Goal: Task Accomplishment & Management: Use online tool/utility

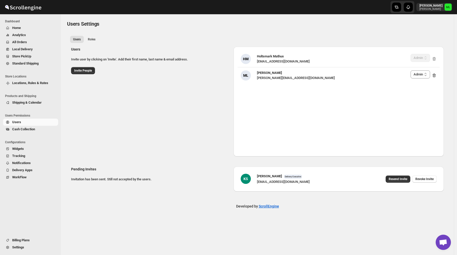
select select "637b767fbaab0276b10c91d5"
click at [29, 64] on span "Standard Shipping" at bounding box center [25, 63] width 26 height 4
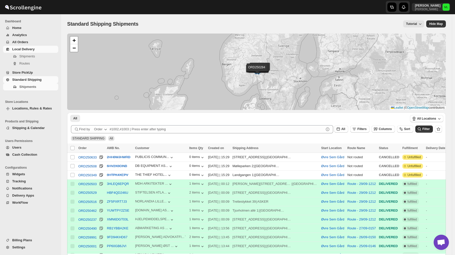
click at [23, 52] on span "Local Delivery" at bounding box center [34, 49] width 45 height 5
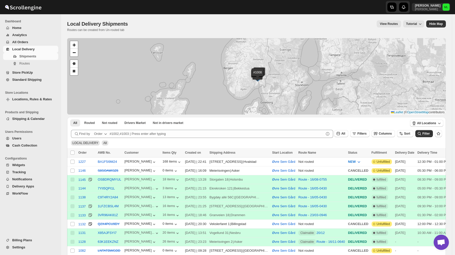
click at [26, 77] on span "Standard Shipping" at bounding box center [34, 79] width 45 height 5
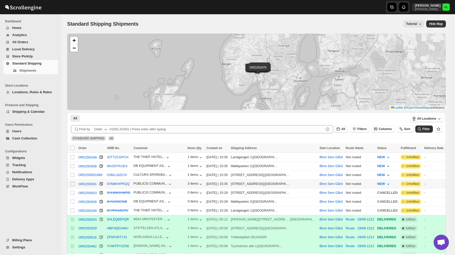
click at [74, 184] on input "Select shipment" at bounding box center [72, 184] width 4 height 4
checkbox input "true"
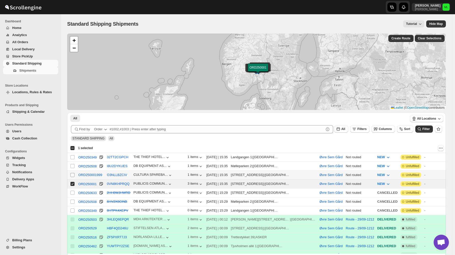
click at [73, 174] on input "Select shipment" at bounding box center [72, 175] width 4 height 4
checkbox input "true"
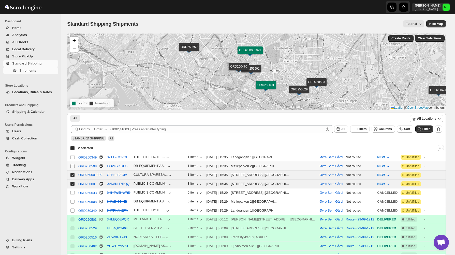
click at [73, 168] on span at bounding box center [72, 166] width 5 height 5
click at [73, 168] on input "Select shipment" at bounding box center [72, 166] width 4 height 4
checkbox input "false"
click at [73, 155] on span at bounding box center [72, 157] width 5 height 5
click at [73, 155] on input "Select shipment" at bounding box center [72, 157] width 4 height 4
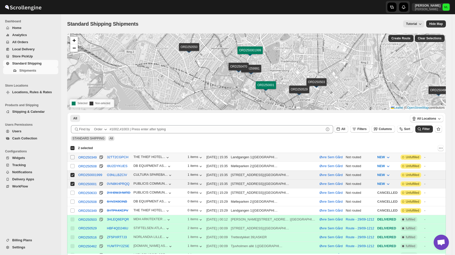
checkbox input "false"
click at [72, 167] on input "Select shipment" at bounding box center [72, 166] width 4 height 4
checkbox input "true"
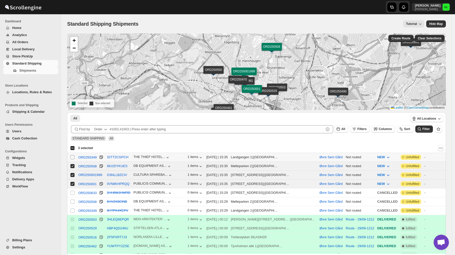
click at [72, 157] on input "Select shipment" at bounding box center [72, 157] width 4 height 4
checkbox input "true"
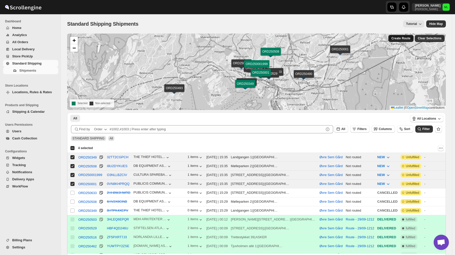
click at [404, 38] on span "Create Route" at bounding box center [400, 38] width 19 height 4
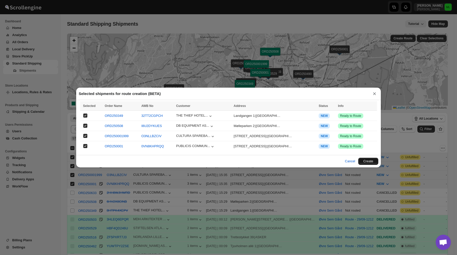
click at [374, 161] on button "Create" at bounding box center [369, 161] width 20 height 7
